Goal: Task Accomplishment & Management: Manage account settings

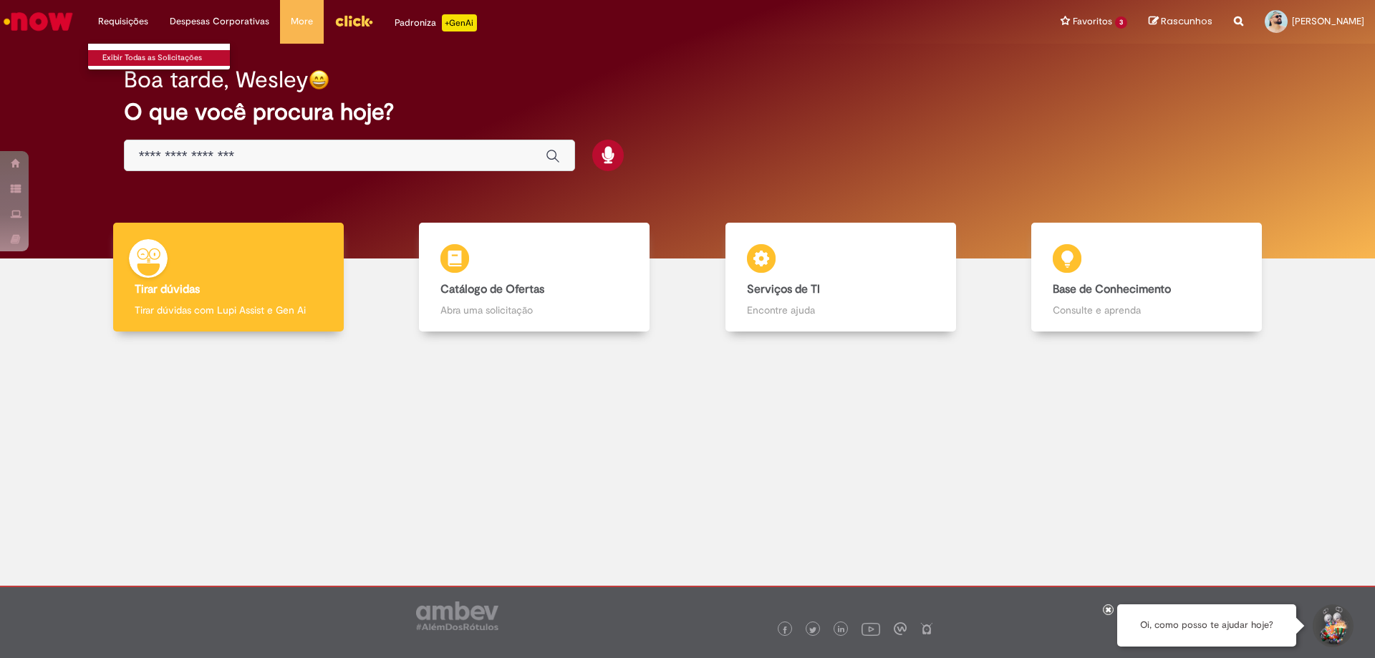
click at [122, 53] on link "Exibir Todas as Solicitações" at bounding box center [167, 58] width 158 height 16
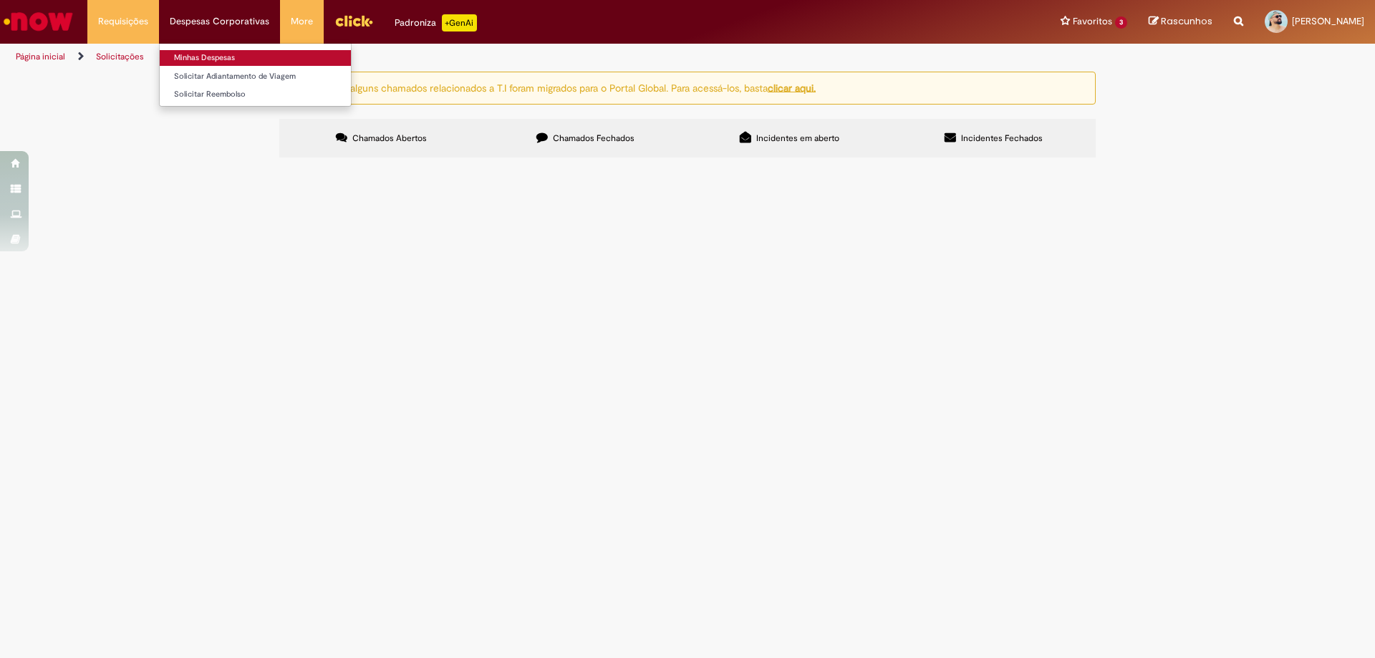
click at [206, 62] on link "Minhas Despesas" at bounding box center [255, 58] width 191 height 16
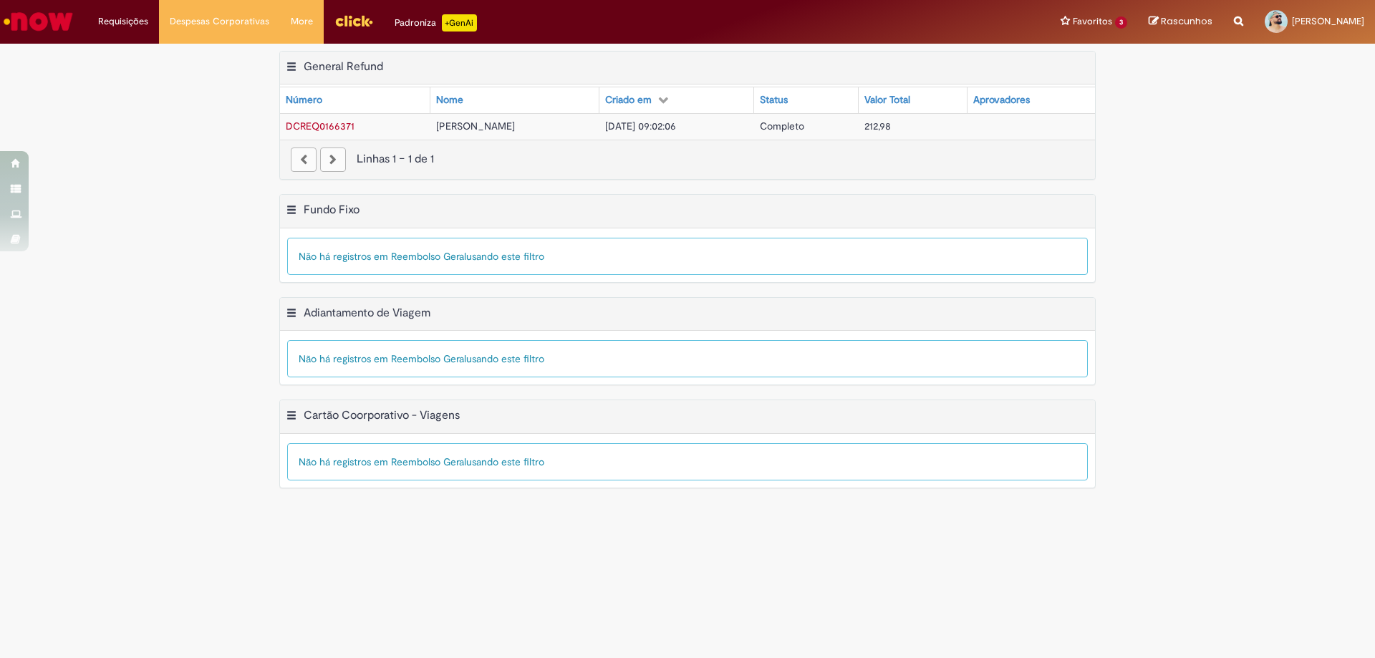
click at [676, 126] on span "[DATE] 09:02:06" at bounding box center [640, 126] width 71 height 13
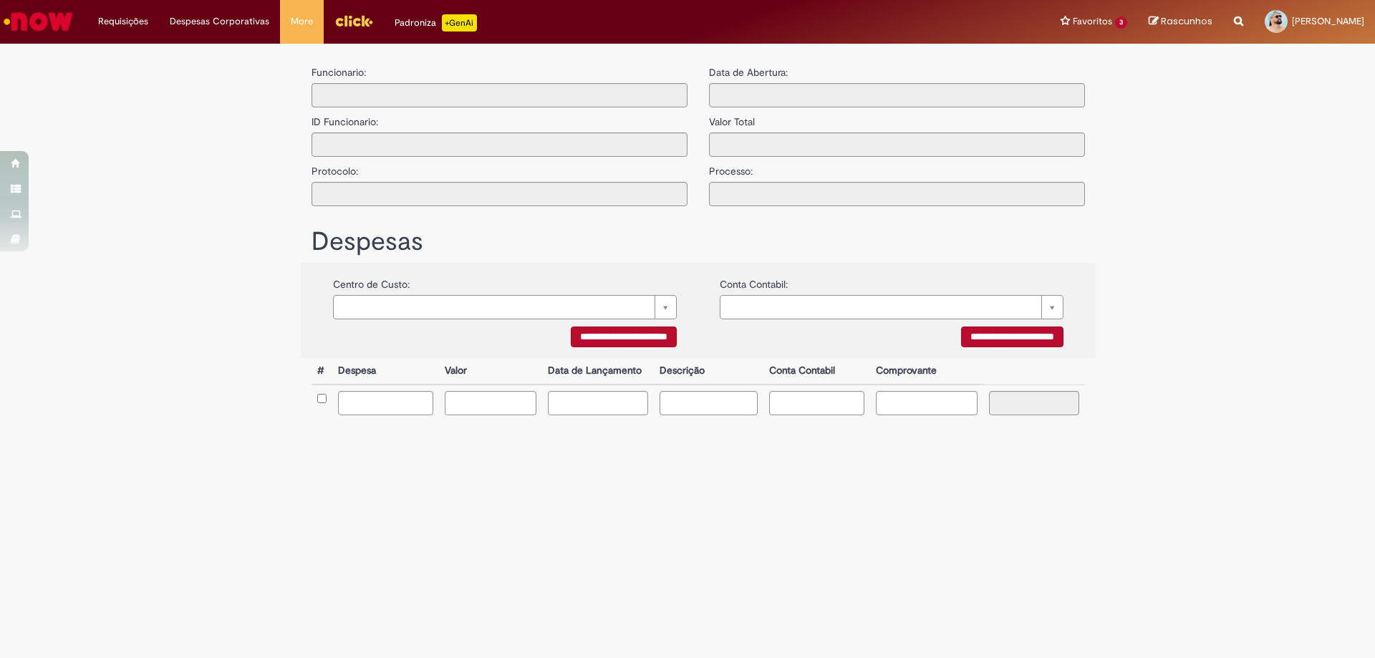
type input "**********"
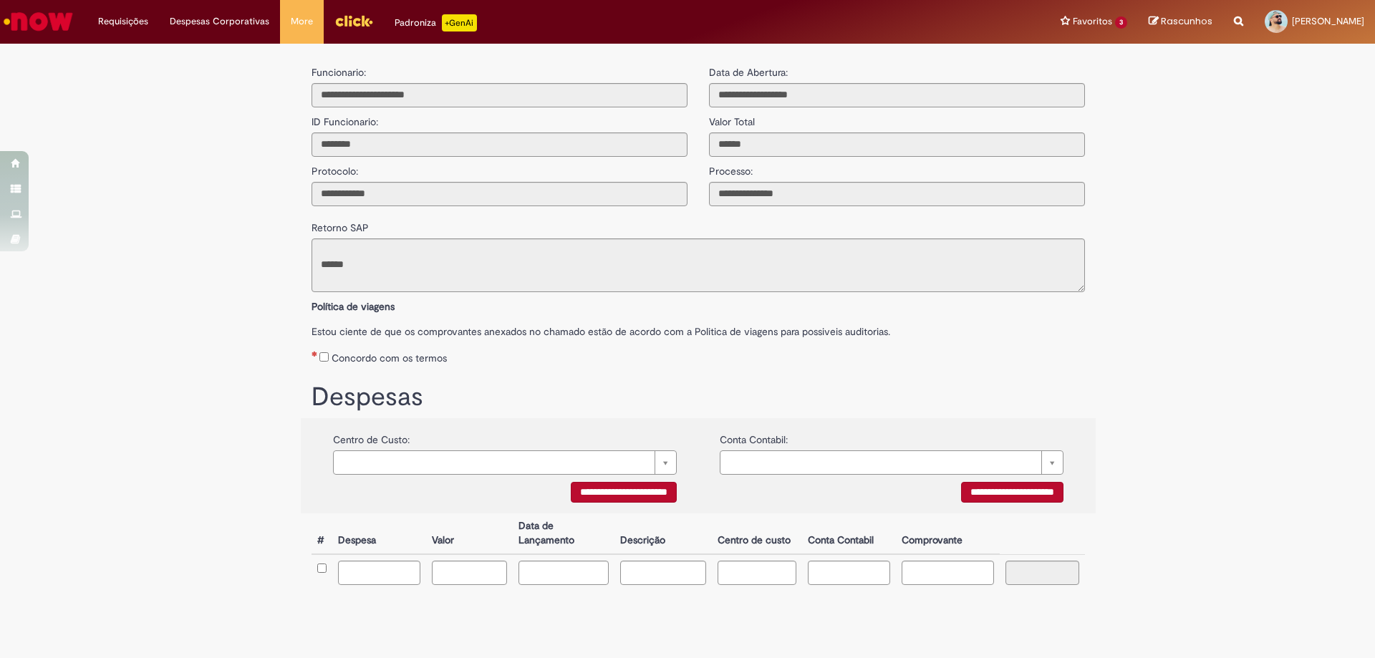
scroll to position [85, 0]
click at [204, 53] on link "Minhas Despesas" at bounding box center [255, 58] width 191 height 16
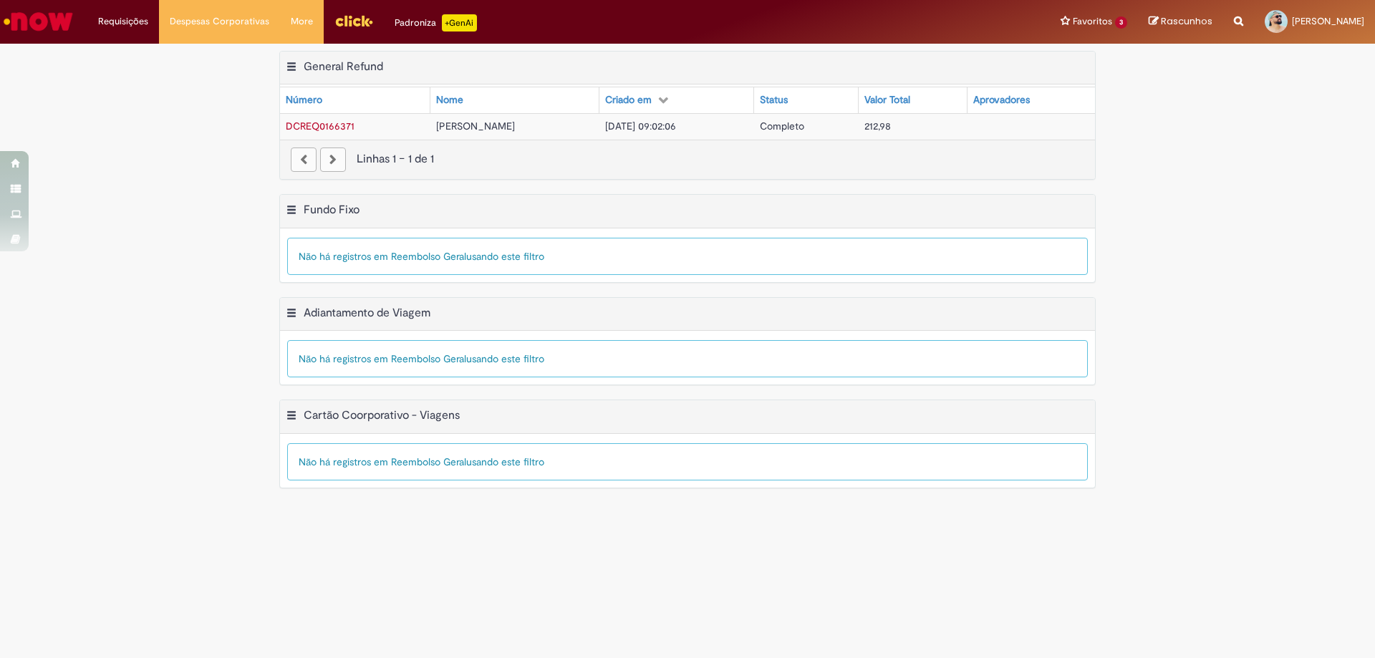
click at [327, 125] on span "DCREQ0166371" at bounding box center [320, 126] width 69 height 13
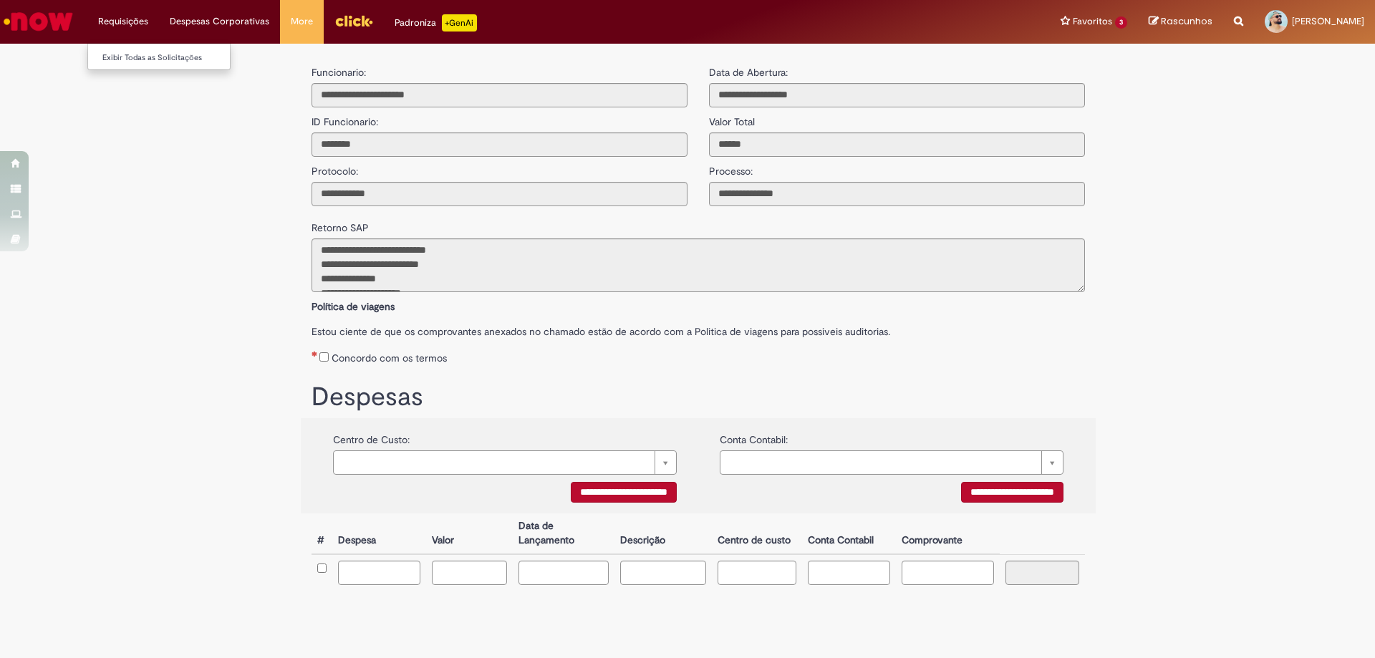
click at [136, 22] on li "Requisições Exibir Todas as Solicitações" at bounding box center [123, 21] width 72 height 43
click at [1070, 24] on li "Favoritos 3 Exibir todos os Favoritos [GEOGRAPHIC_DATA] Guardian [GEOGRAPHIC_DA…" at bounding box center [1094, 21] width 88 height 43
click at [1051, 109] on link "Acadia" at bounding box center [1130, 113] width 158 height 16
